Goal: Communication & Community: Answer question/provide support

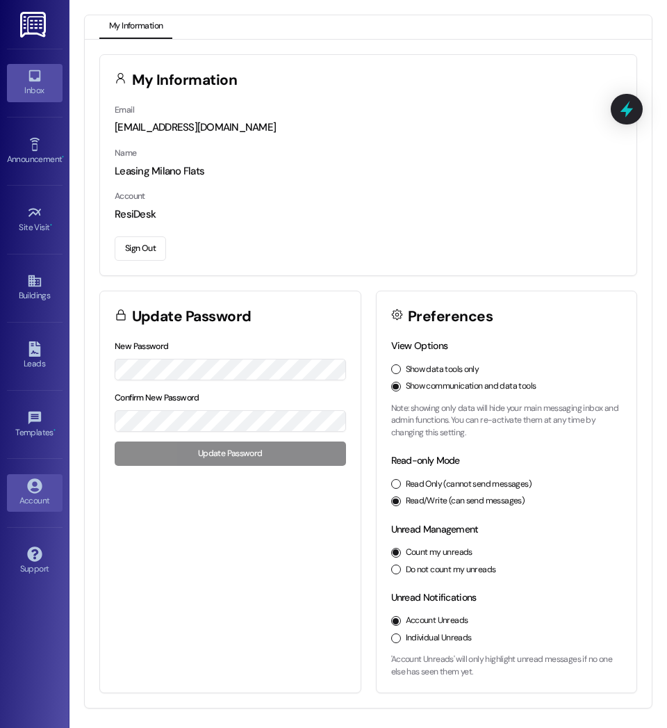
click at [32, 93] on div "Inbox" at bounding box center [35, 90] width 70 height 14
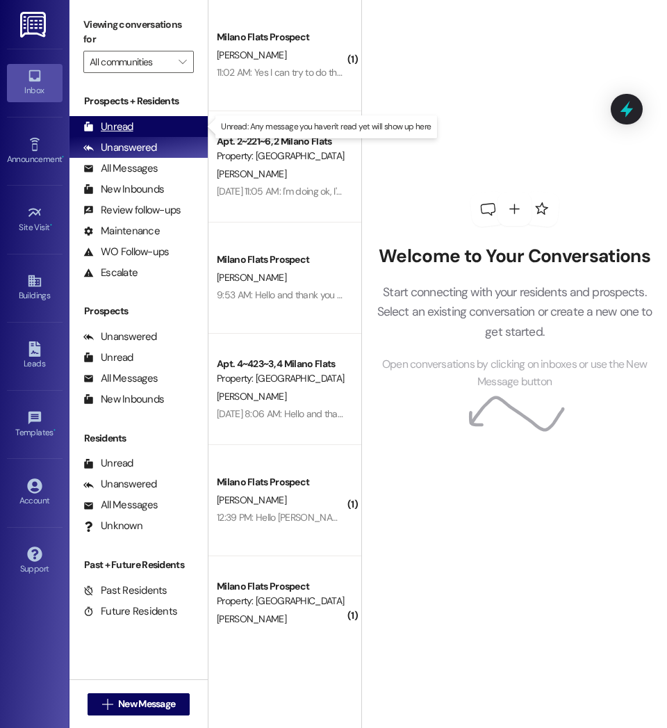
click at [133, 129] on div "Unread (0)" at bounding box center [139, 126] width 138 height 21
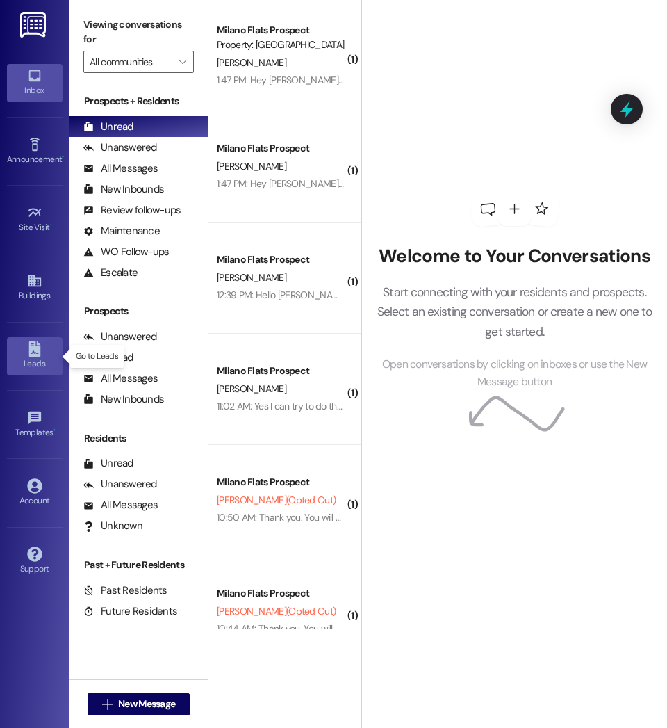
click at [34, 357] on div "Leads" at bounding box center [35, 364] width 70 height 14
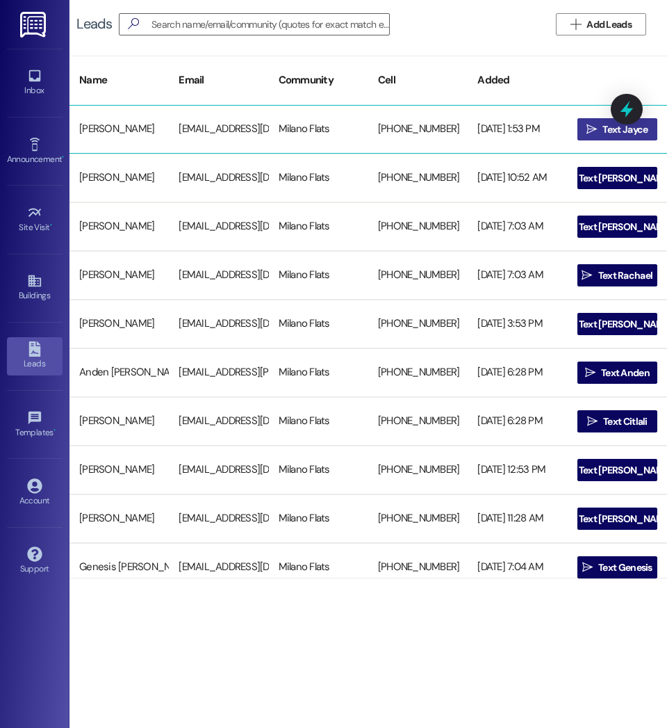
click at [603, 130] on span "Text Jayce" at bounding box center [625, 129] width 45 height 15
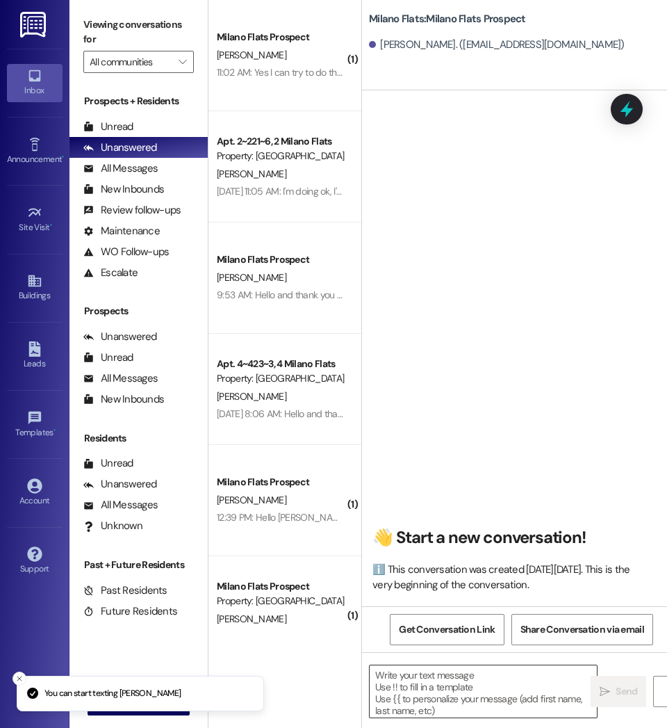
click at [401, 682] on textarea at bounding box center [483, 691] width 227 height 52
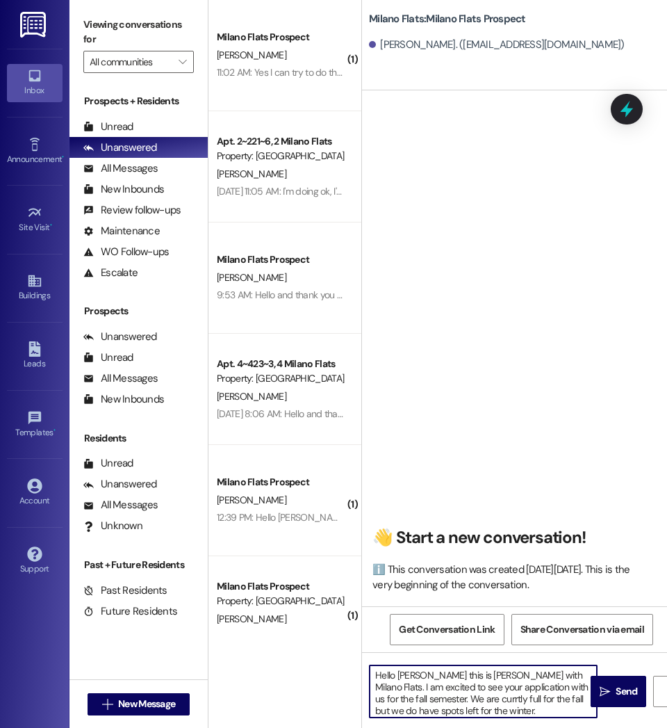
drag, startPoint x: 461, startPoint y: 702, endPoint x: 503, endPoint y: 712, distance: 43.5
click at [503, 712] on textarea "Hello [PERSON_NAME] this is [PERSON_NAME] with Milano Flats. I am excited to se…" at bounding box center [483, 691] width 227 height 52
click at [473, 698] on textarea "Hello [PERSON_NAME] this is [PERSON_NAME] with Milano Flats. I am excited to se…" at bounding box center [483, 691] width 227 height 52
click at [500, 715] on textarea "Hello [PERSON_NAME] this is [PERSON_NAME] with Milano Flats. I am excited to se…" at bounding box center [483, 691] width 227 height 52
drag, startPoint x: 491, startPoint y: 707, endPoint x: 355, endPoint y: 642, distance: 150.8
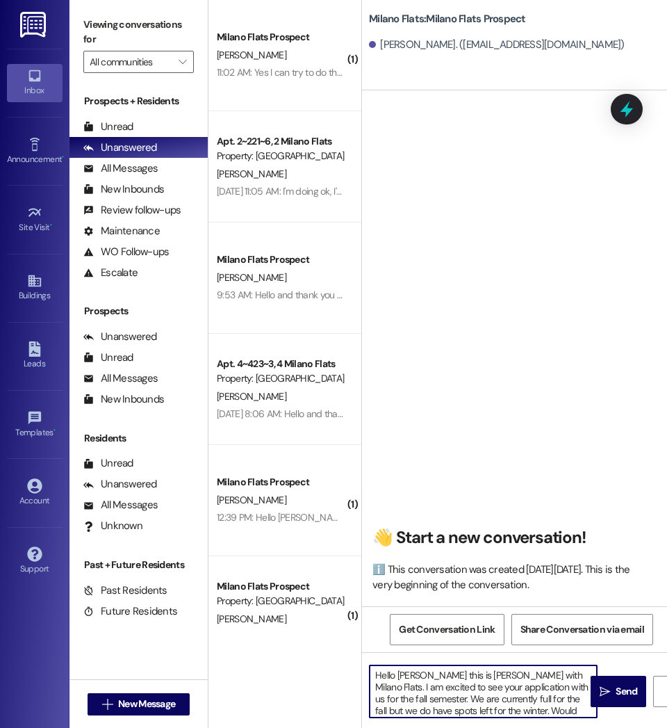
click at [355, 642] on div "( 1 ) Milano Flats Prospect [PERSON_NAME] 11:02 AM: Yes I can try to do that!! …" at bounding box center [438, 364] width 459 height 728
type textarea "Hello [PERSON_NAME] this is [PERSON_NAME] with Milano Flats. I am excited to se…"
click at [613, 691] on span "Send" at bounding box center [626, 691] width 27 height 15
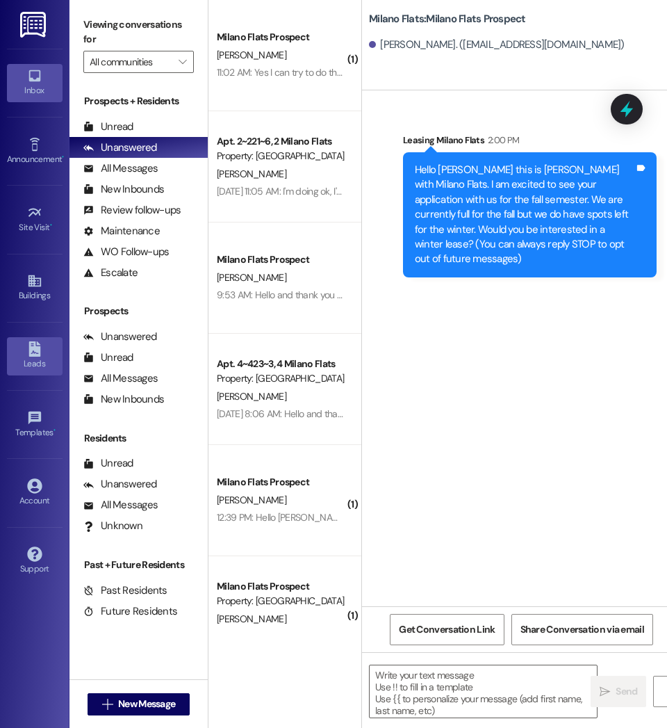
click at [38, 354] on icon at bounding box center [34, 348] width 15 height 15
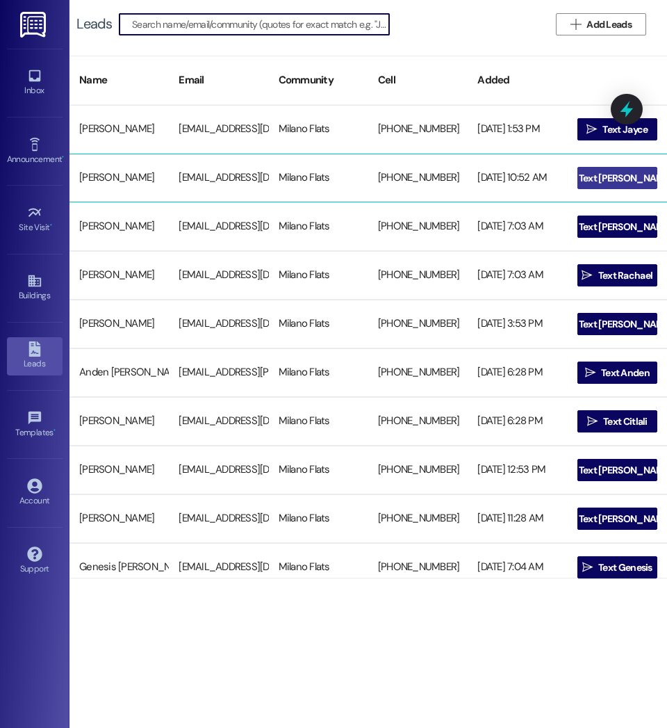
click at [598, 175] on span "Text [PERSON_NAME]" at bounding box center [625, 178] width 93 height 15
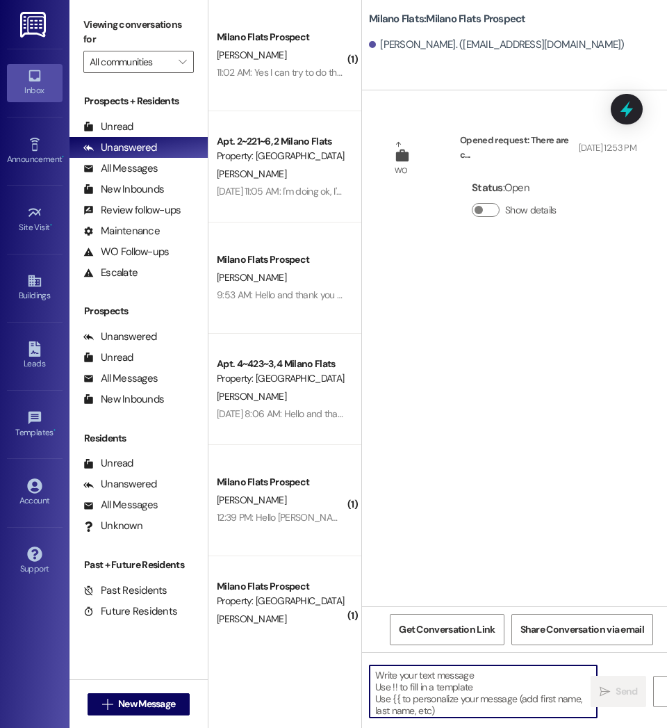
click at [427, 692] on textarea at bounding box center [483, 691] width 227 height 52
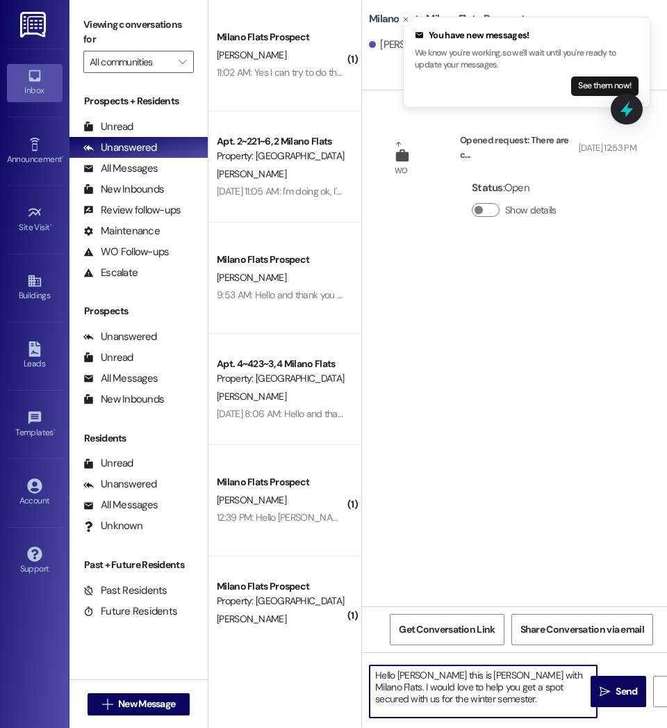
type textarea "Hello [PERSON_NAME] this is [PERSON_NAME] with Milano Flats. I would love to he…"
